Goal: Information Seeking & Learning: Compare options

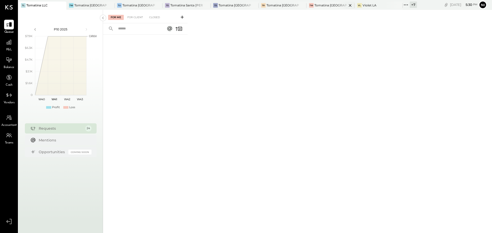
click at [329, 7] on div "Tomatina [GEOGRAPHIC_DATA]" at bounding box center [330, 5] width 32 height 4
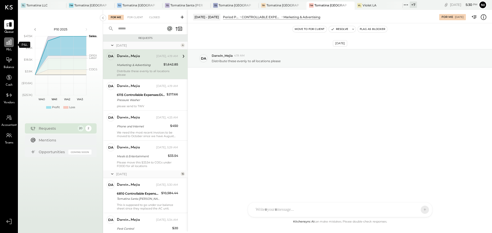
click at [9, 43] on icon at bounding box center [9, 42] width 7 height 7
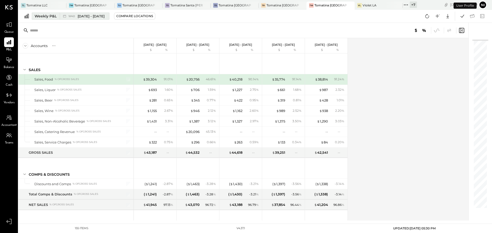
click at [39, 16] on div "Weekly P&L" at bounding box center [46, 16] width 22 height 5
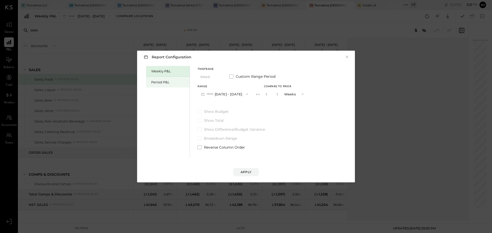
click at [170, 83] on div "Period P&L" at bounding box center [169, 82] width 36 height 5
click at [237, 95] on button "P10 [DATE] - [DATE]" at bounding box center [224, 93] width 53 height 9
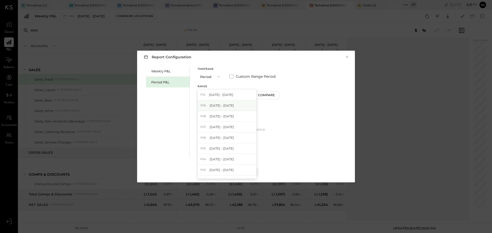
click at [228, 106] on span "[DATE] - [DATE]" at bounding box center [222, 106] width 24 height 4
click at [273, 98] on button "Compare" at bounding box center [267, 95] width 26 height 8
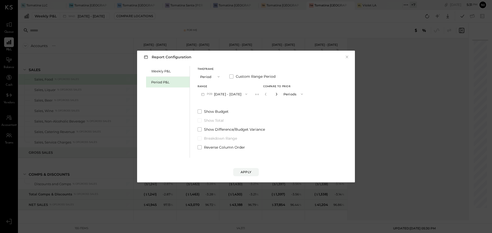
click at [278, 95] on icon "button" at bounding box center [276, 94] width 3 height 3
type input "*"
click at [246, 170] on div "Apply" at bounding box center [246, 172] width 11 height 4
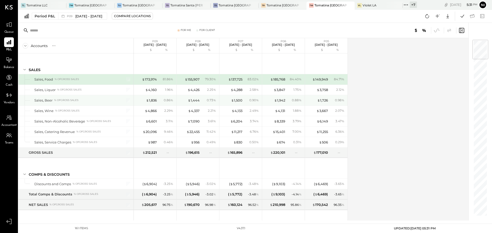
scroll to position [414, 0]
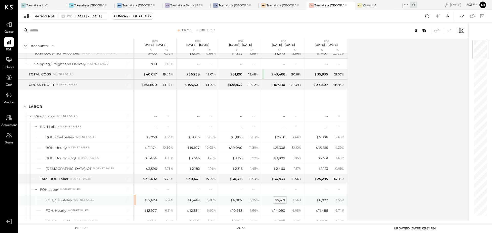
click at [282, 201] on div "$ 7,471" at bounding box center [279, 200] width 11 height 5
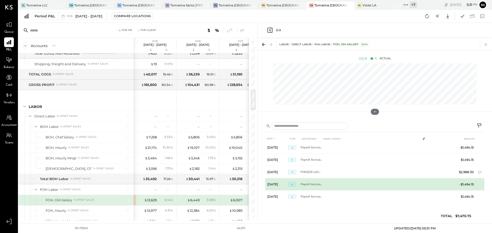
scroll to position [27, 0]
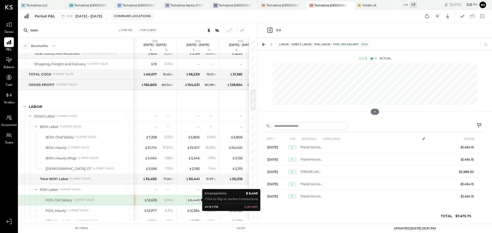
click at [196, 201] on div "$ 6,449" at bounding box center [193, 200] width 12 height 5
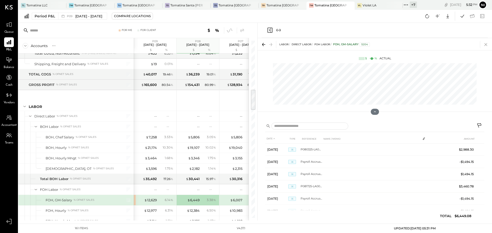
click at [487, 44] on icon at bounding box center [485, 44] width 7 height 7
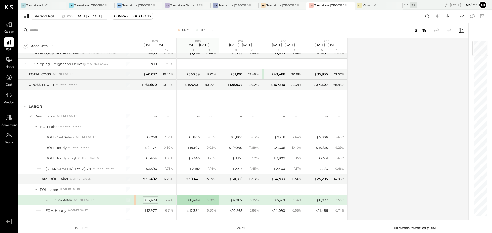
click at [150, 201] on div "$ 12,629" at bounding box center [150, 200] width 13 height 5
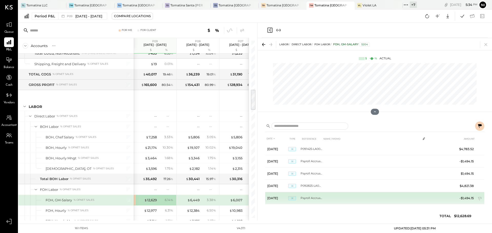
scroll to position [39, 0]
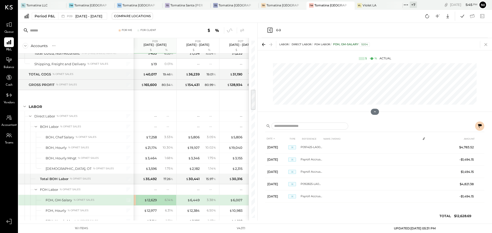
click at [487, 45] on icon at bounding box center [485, 44] width 7 height 7
